Goal: Complete application form: Complete application form

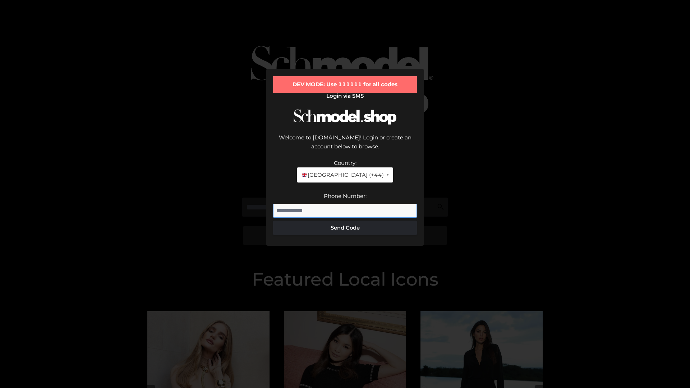
click at [345, 204] on input "Phone Number:" at bounding box center [345, 211] width 144 height 14
type input "**********"
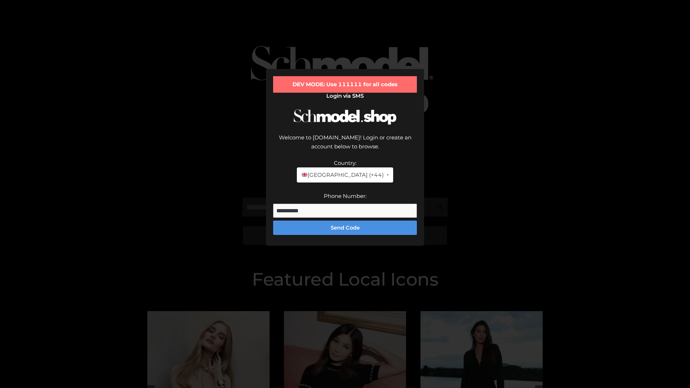
click at [345, 221] on button "Send Code" at bounding box center [345, 228] width 144 height 14
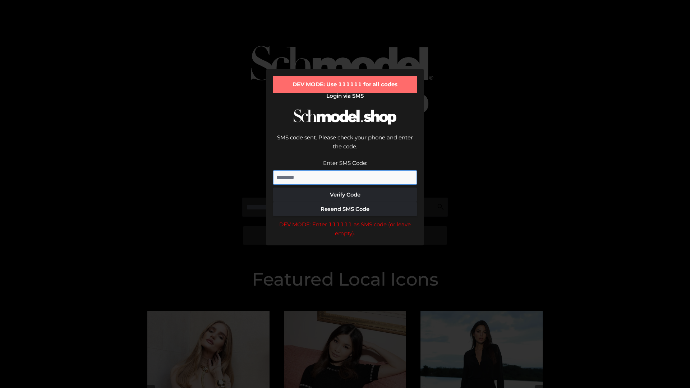
click at [345, 170] on input "Enter SMS Code:" at bounding box center [345, 177] width 144 height 14
type input "******"
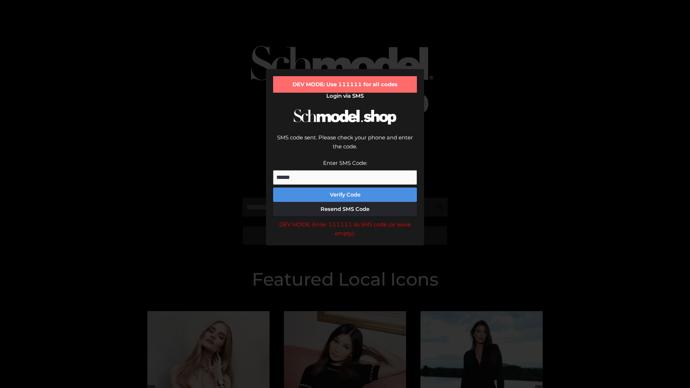
click at [345, 188] on button "Verify Code" at bounding box center [345, 195] width 144 height 14
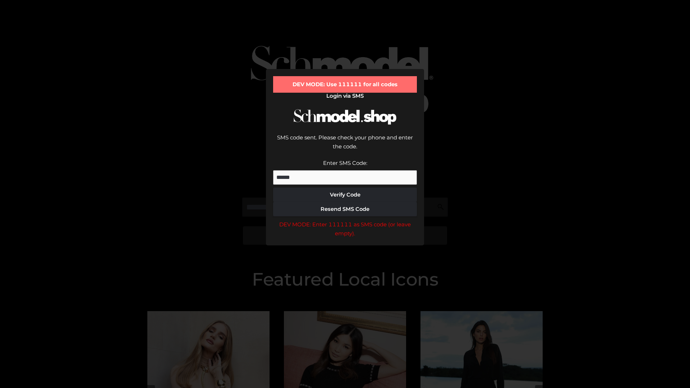
click at [345, 220] on div "DEV MODE: Enter 111111 as SMS code (or leave empty)." at bounding box center [345, 229] width 144 height 18
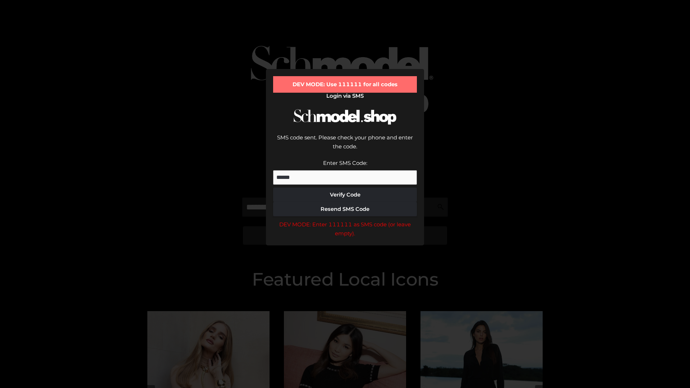
click at [345, 220] on div "DEV MODE: Enter 111111 as SMS code (or leave empty)." at bounding box center [345, 229] width 144 height 18
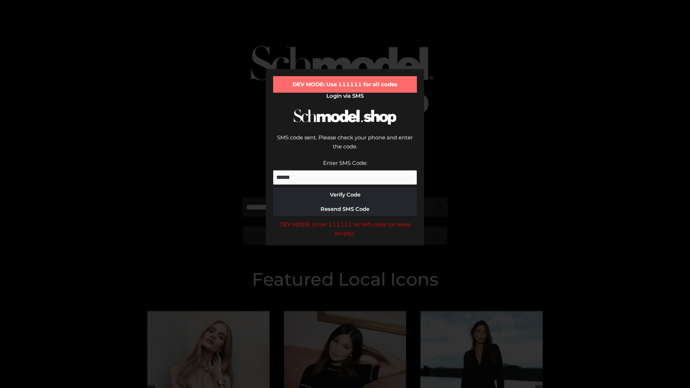
click at [345, 220] on div "DEV MODE: Enter 111111 as SMS code (or leave empty)." at bounding box center [345, 229] width 144 height 18
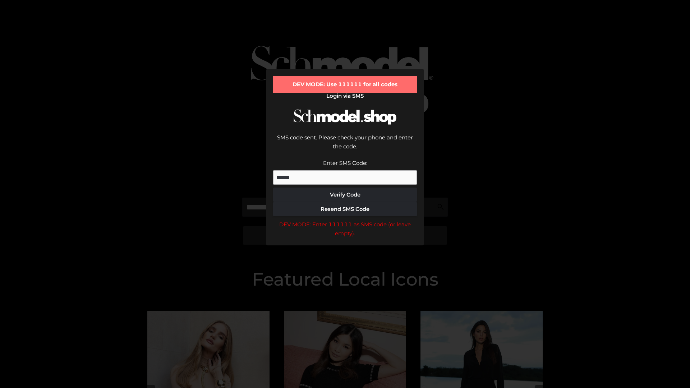
click at [345, 220] on div "DEV MODE: Enter 111111 as SMS code (or leave empty)." at bounding box center [345, 229] width 144 height 18
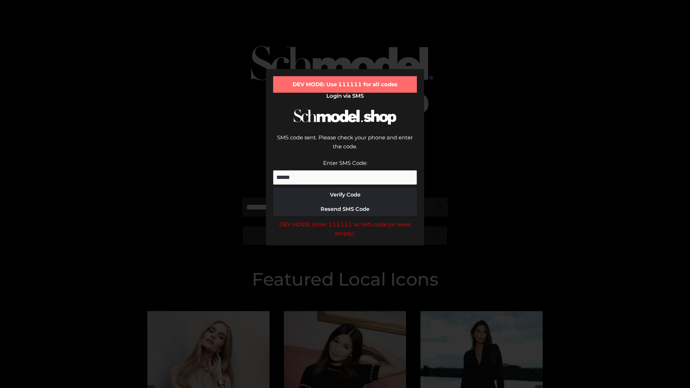
click at [345, 220] on div "DEV MODE: Enter 111111 as SMS code (or leave empty)." at bounding box center [345, 229] width 144 height 18
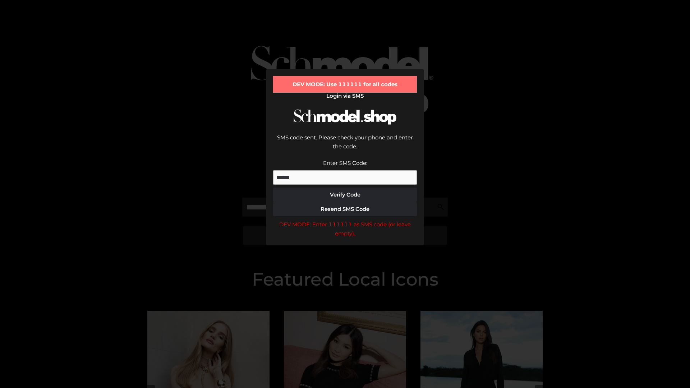
click at [345, 220] on div "DEV MODE: Enter 111111 as SMS code (or leave empty)." at bounding box center [345, 229] width 144 height 18
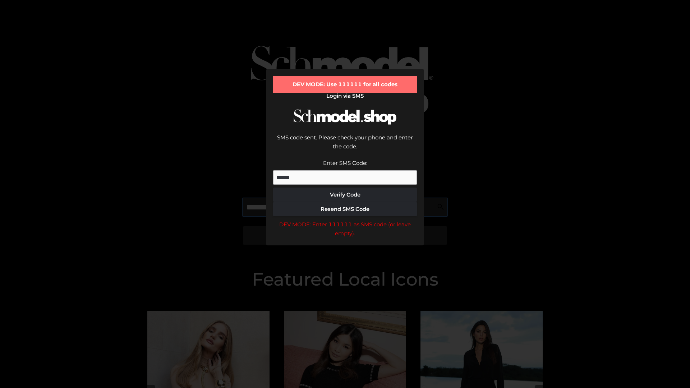
scroll to position [0, 37]
click at [345, 220] on div "DEV MODE: Enter 111111 as SMS code (or leave empty)." at bounding box center [345, 229] width 144 height 18
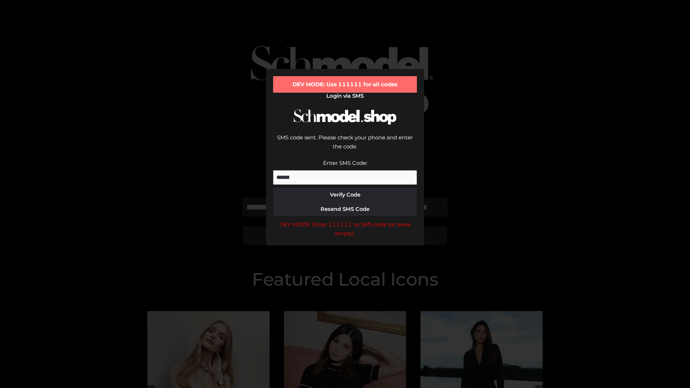
click at [345, 220] on div "DEV MODE: Enter 111111 as SMS code (or leave empty)." at bounding box center [345, 229] width 144 height 18
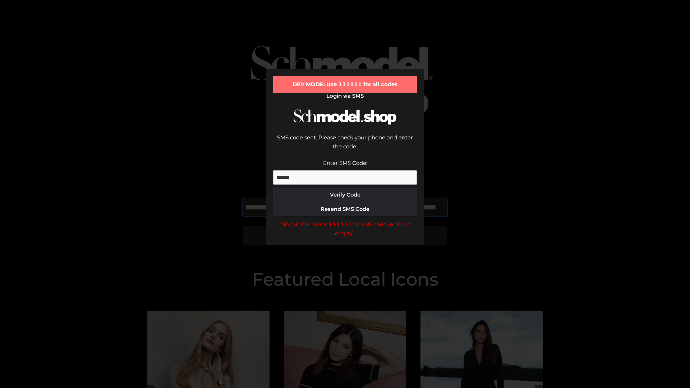
scroll to position [0, 78]
click at [345, 220] on div "DEV MODE: Enter 111111 as SMS code (or leave empty)." at bounding box center [345, 229] width 144 height 18
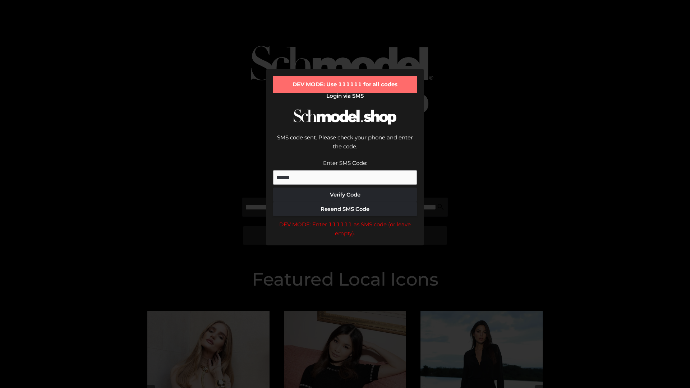
click at [345, 220] on div "DEV MODE: Enter 111111 as SMS code (or leave empty)." at bounding box center [345, 229] width 144 height 18
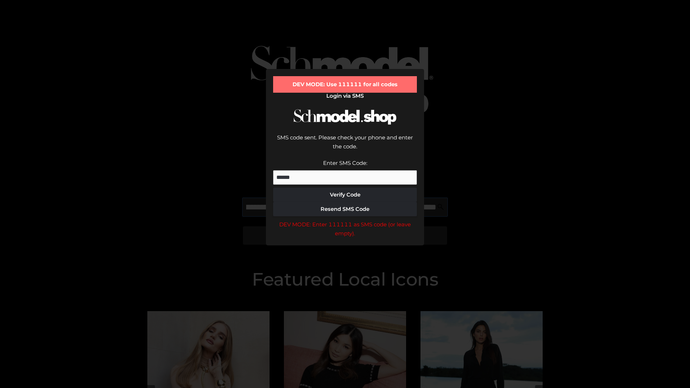
scroll to position [0, 122]
click at [345, 220] on div "DEV MODE: Enter 111111 as SMS code (or leave empty)." at bounding box center [345, 229] width 144 height 18
type input "**********"
